Goal: Information Seeking & Learning: Learn about a topic

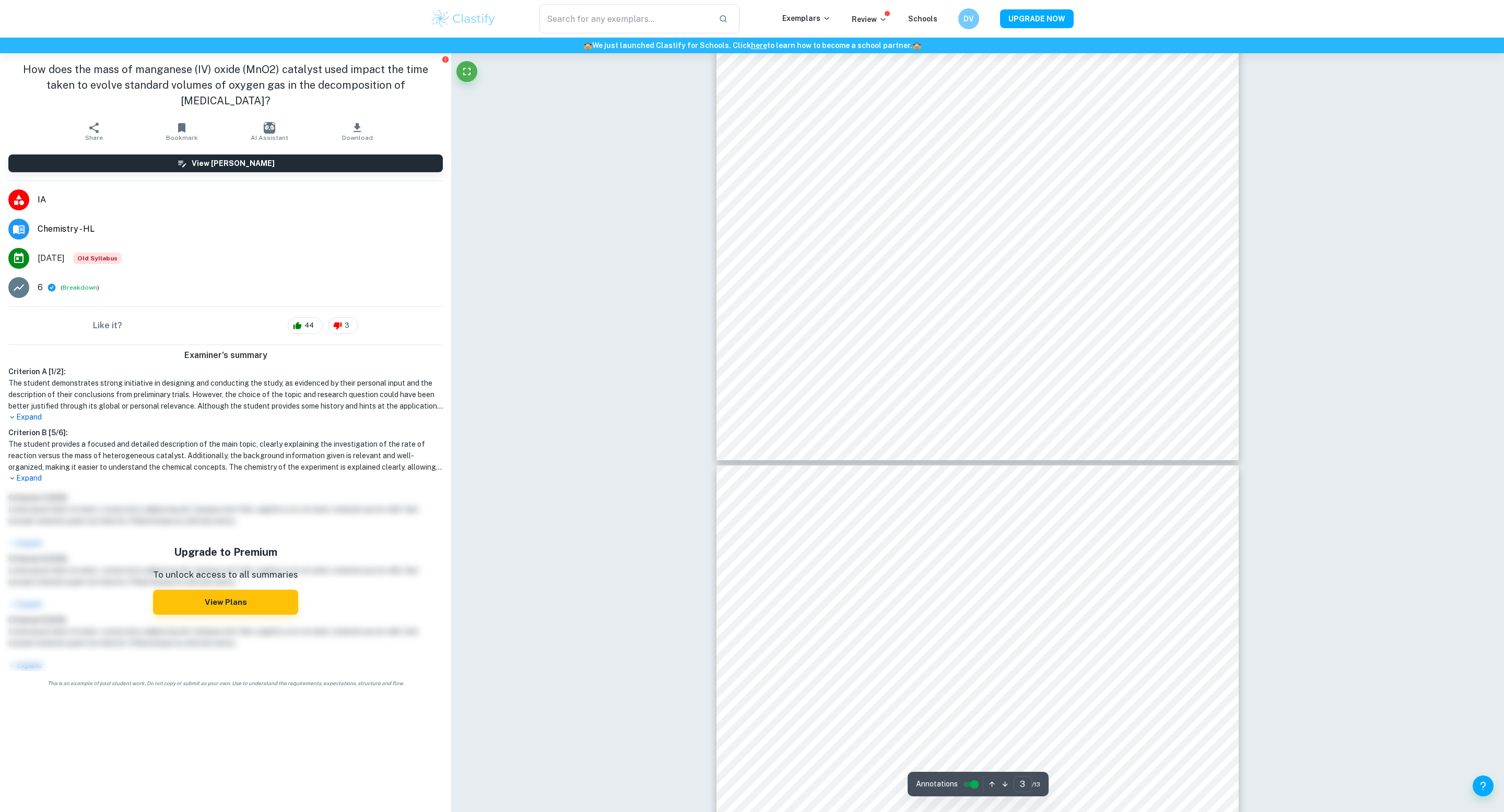
scroll to position [1810, 0]
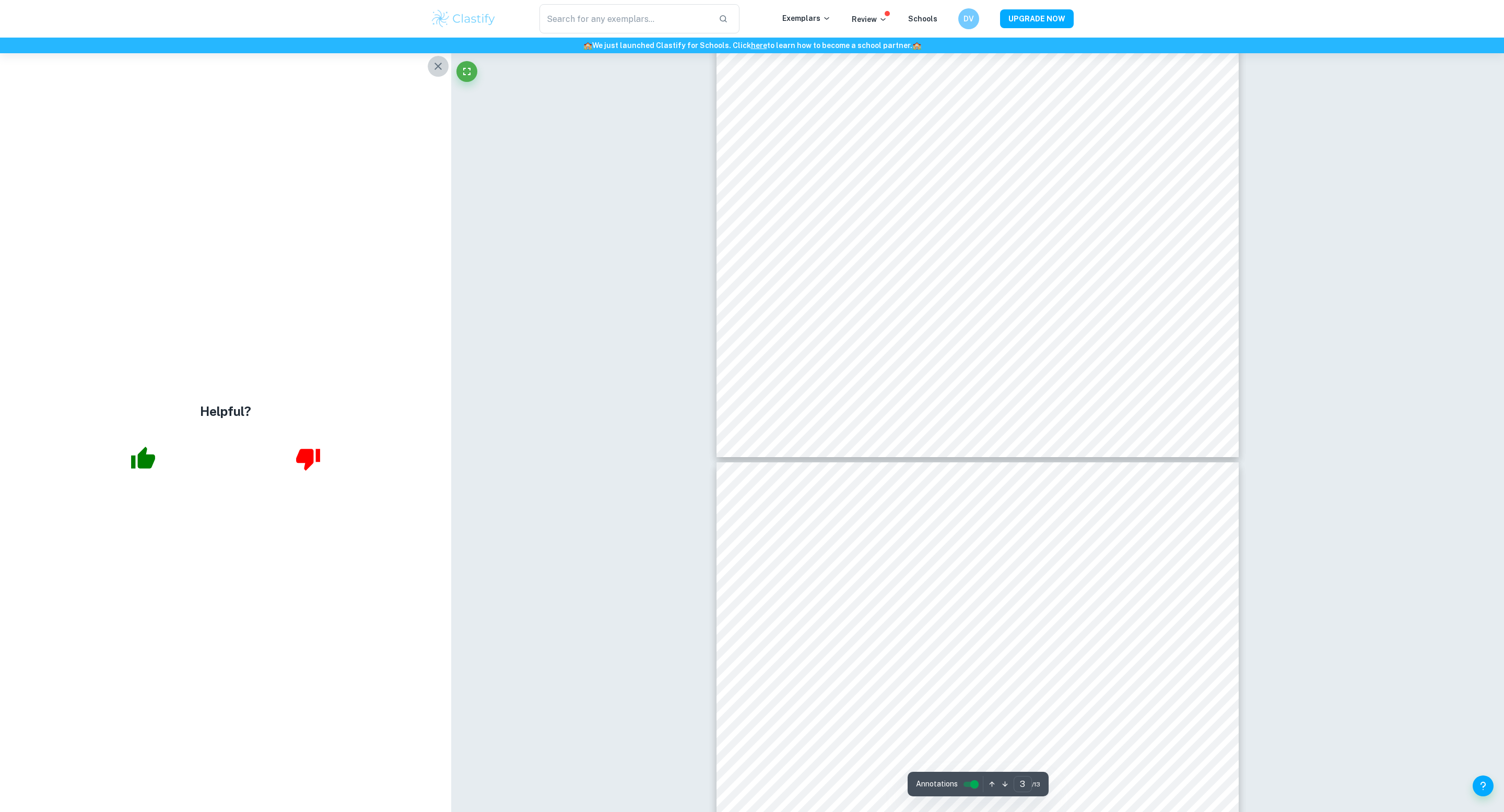
click at [439, 67] on icon "button" at bounding box center [438, 66] width 8 height 8
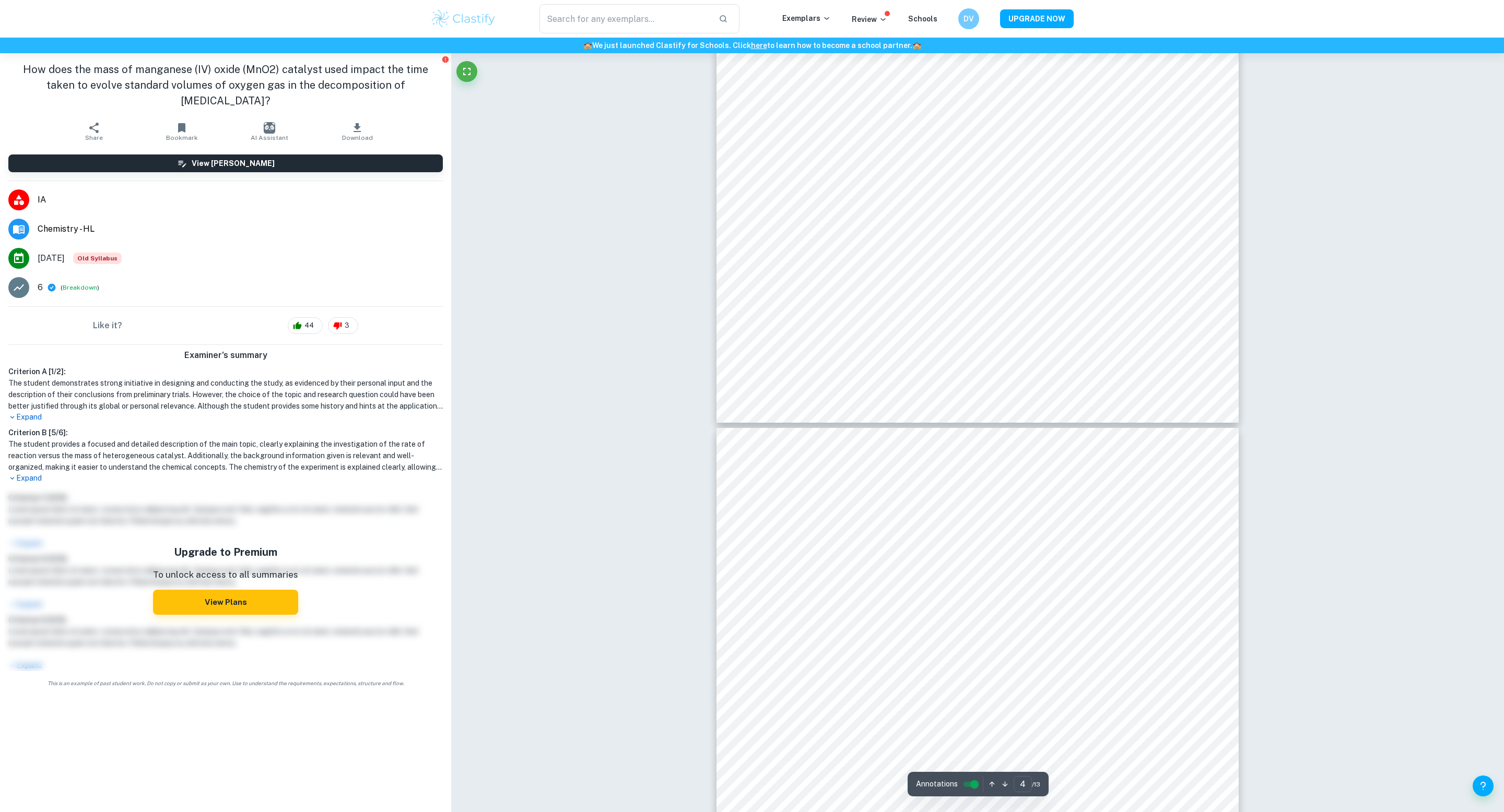
scroll to position [2534, 0]
type input "5"
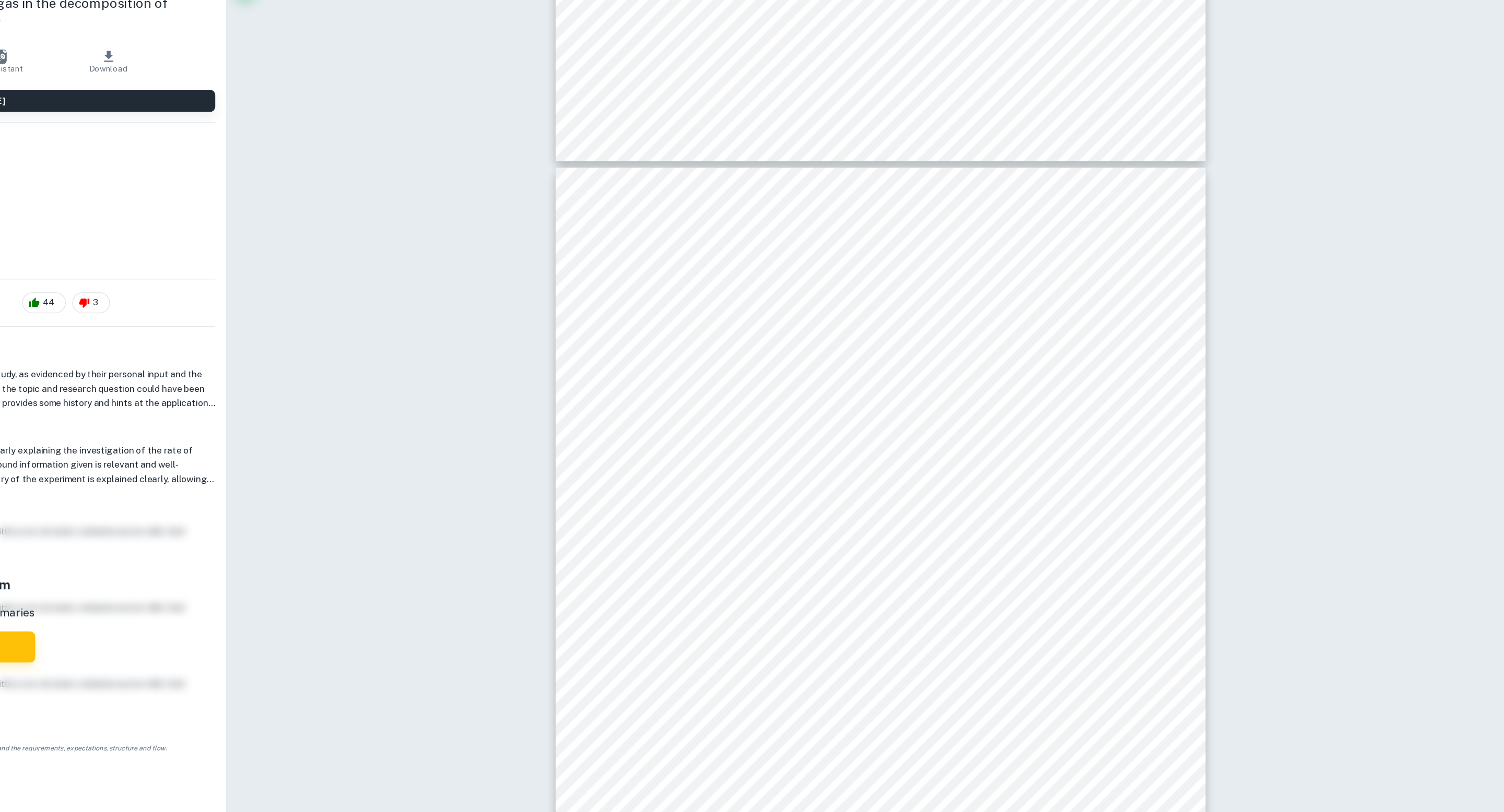
scroll to position [2736, 0]
